Goal: Transaction & Acquisition: Purchase product/service

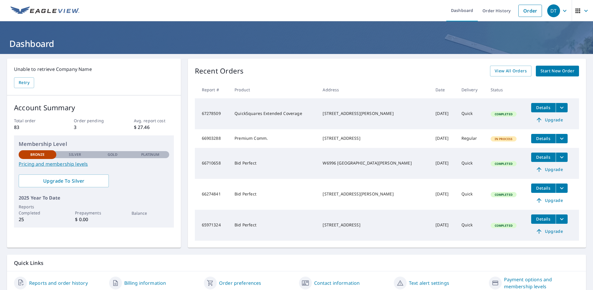
click at [554, 72] on span "Start New Order" at bounding box center [557, 70] width 34 height 7
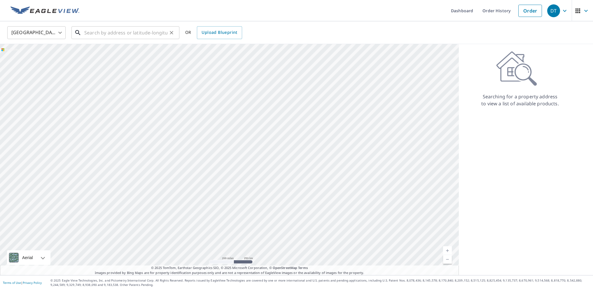
click at [89, 31] on input "text" at bounding box center [125, 32] width 83 height 16
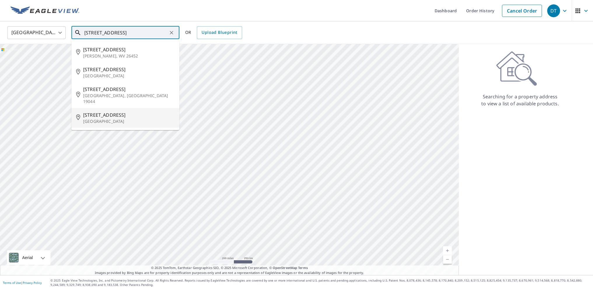
click at [89, 118] on p "[GEOGRAPHIC_DATA]" at bounding box center [129, 121] width 92 height 6
type input "[STREET_ADDRESS]"
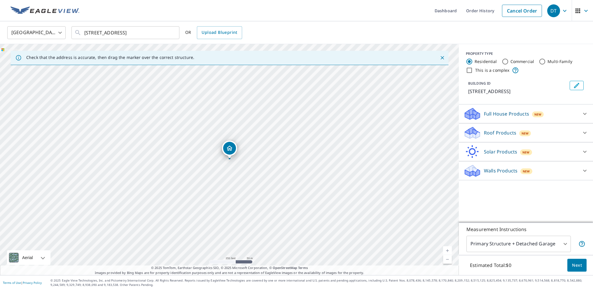
click at [448, 249] on link "Current Level 17, Zoom In" at bounding box center [447, 250] width 9 height 9
click at [448, 249] on link "Current Level 18, Zoom In" at bounding box center [447, 250] width 9 height 9
click at [448, 249] on link "Current Level 19, Zoom In" at bounding box center [447, 250] width 9 height 9
click at [488, 131] on p "Roof Products" at bounding box center [500, 132] width 32 height 7
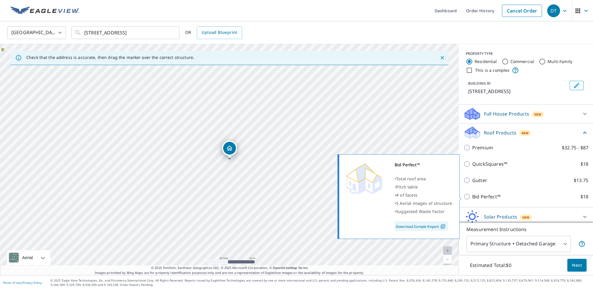
click at [465, 196] on input "Bid Perfect™ $18" at bounding box center [467, 196] width 9 height 7
checkbox input "true"
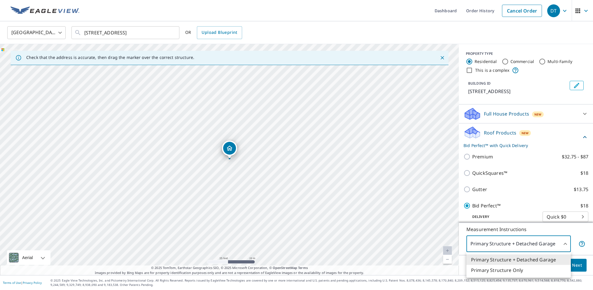
click at [563, 244] on body "DT DT Dashboard Order History Cancel Order DT [GEOGRAPHIC_DATA] US ​ [STREET_AD…" at bounding box center [296, 145] width 593 height 290
click at [491, 269] on li "Primary Structure Only" at bounding box center [518, 270] width 104 height 10
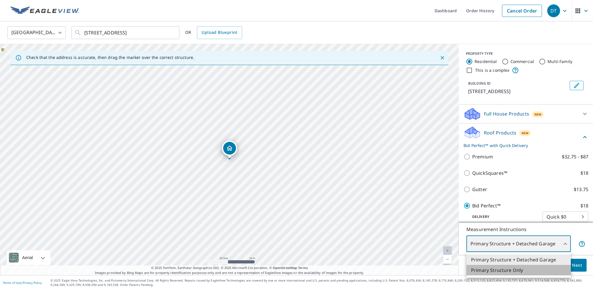
type input "2"
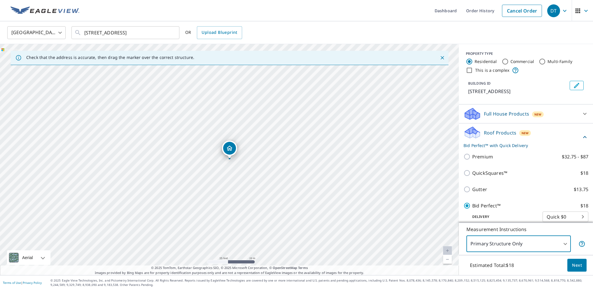
click at [583, 265] on button "Next" at bounding box center [576, 265] width 19 height 13
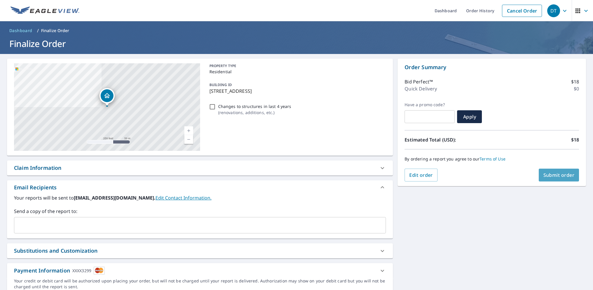
click at [560, 174] on span "Submit order" at bounding box center [558, 175] width 31 height 6
